Goal: Information Seeking & Learning: Learn about a topic

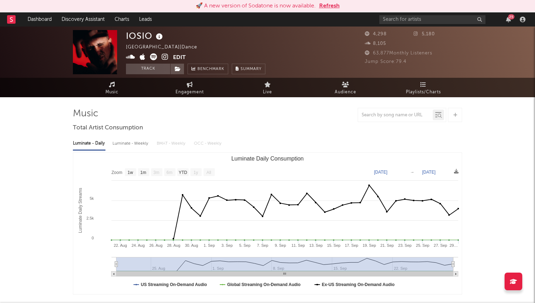
select select "1w"
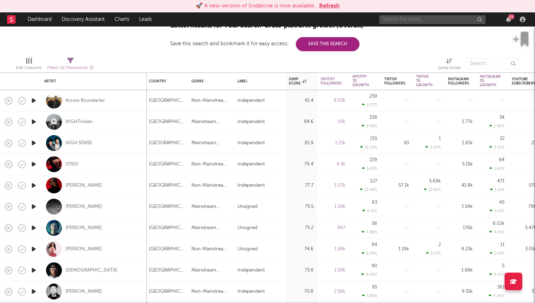
click at [392, 20] on input "text" at bounding box center [433, 19] width 106 height 9
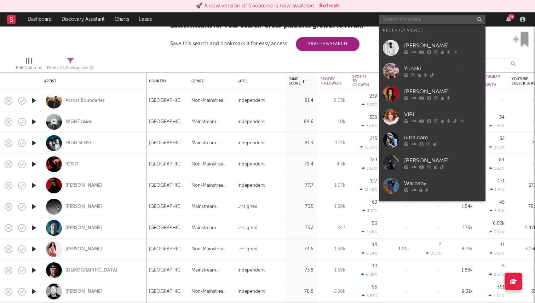
paste input "fourwalls*"
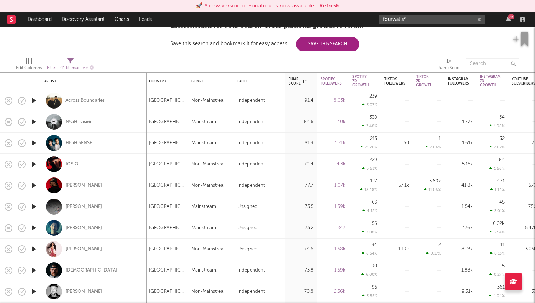
type input "fourwalls*"
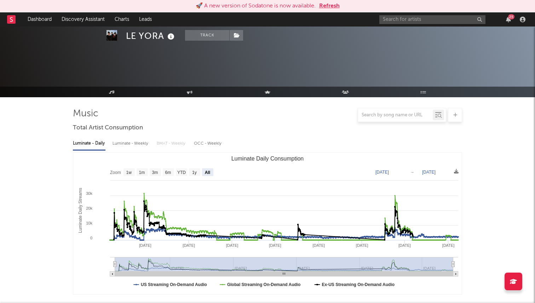
select select "All"
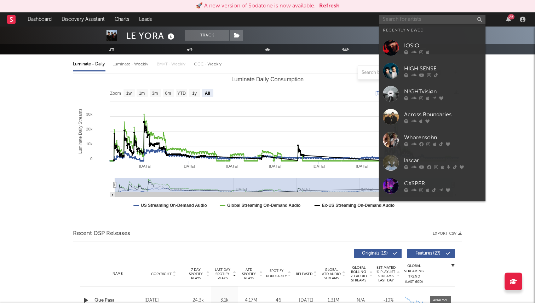
click at [393, 17] on input "text" at bounding box center [433, 19] width 106 height 9
paste input "fourwalls*"
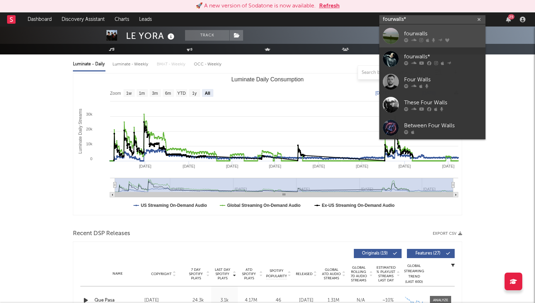
type input "fourwalls*"
click at [408, 33] on div "fourwalls" at bounding box center [443, 33] width 78 height 8
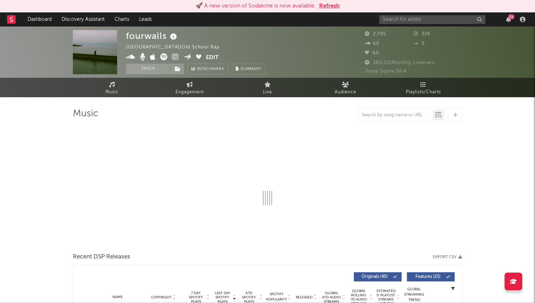
select select "6m"
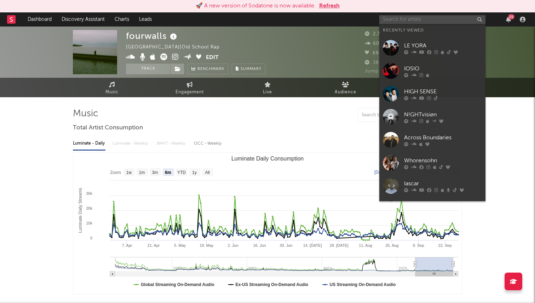
click at [411, 18] on input "text" at bounding box center [433, 19] width 106 height 9
paste input "fourwalls*"
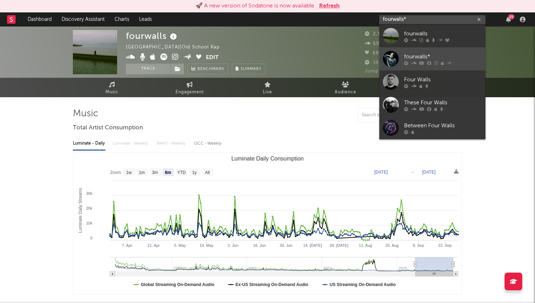
type input "fourwalls*"
click at [441, 61] on icon at bounding box center [442, 63] width 3 height 4
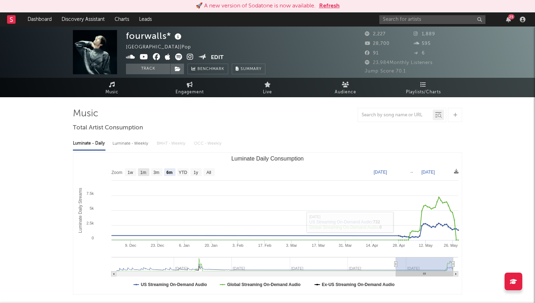
click at [142, 173] on text "1m" at bounding box center [144, 172] width 6 height 5
select select "1m"
type input "2025-04-29"
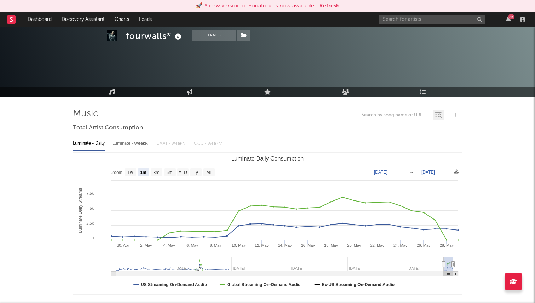
scroll to position [27, 0]
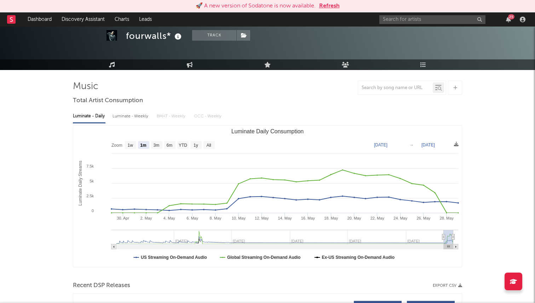
click at [435, 146] on text "May 29, 2025" at bounding box center [428, 145] width 13 height 5
click at [418, 145] on input "2025-05-29" at bounding box center [433, 145] width 33 height 7
click at [422, 145] on input "2025-05-29" at bounding box center [433, 145] width 33 height 7
click at [133, 120] on div "Luminate - Weekly" at bounding box center [131, 116] width 37 height 12
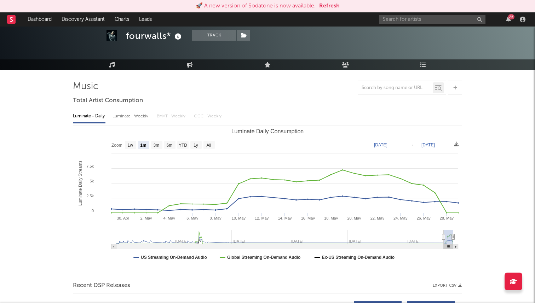
select select "6m"
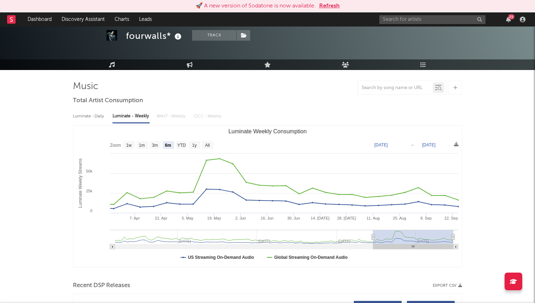
click at [92, 120] on div "Luminate - Daily" at bounding box center [89, 116] width 33 height 12
select select "6m"
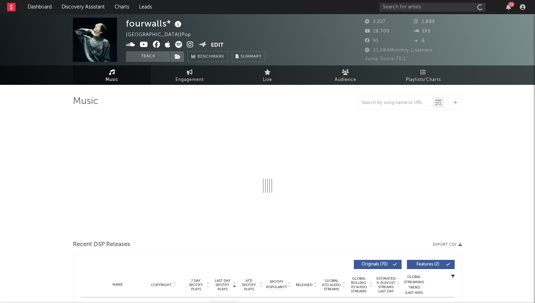
select select "6m"
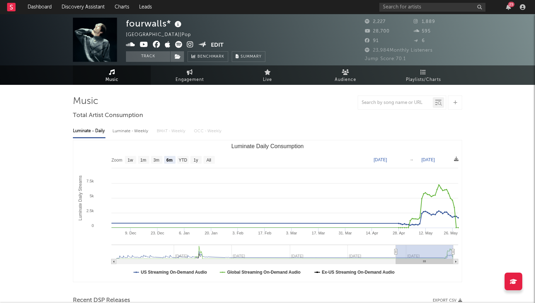
scroll to position [33, 0]
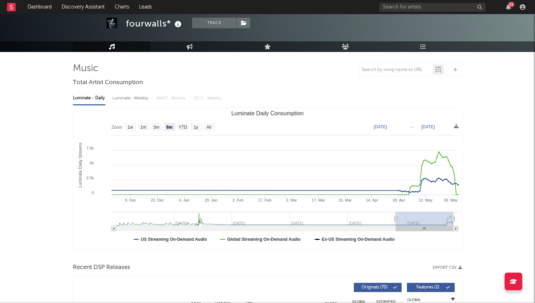
click at [435, 129] on text "May 29, 2025" at bounding box center [428, 127] width 13 height 5
type input "2025-05-29"
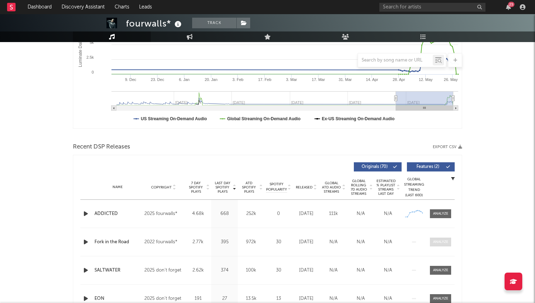
scroll to position [0, 0]
